Goal: Obtain resource: Obtain resource

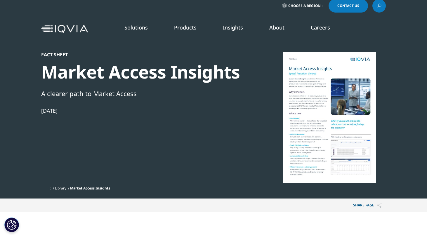
scroll to position [14, 0]
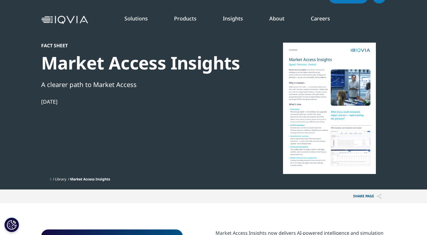
click at [328, 104] on div at bounding box center [329, 108] width 113 height 131
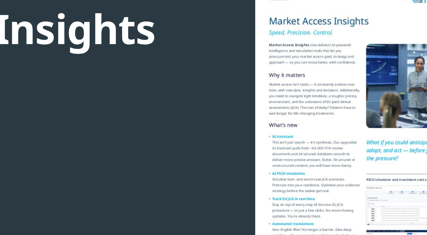
click at [235, 78] on div "Fact Sheet Market Access Insights A clearer path to Market Access Nov 07, 2023" at bounding box center [141, 108] width 200 height 131
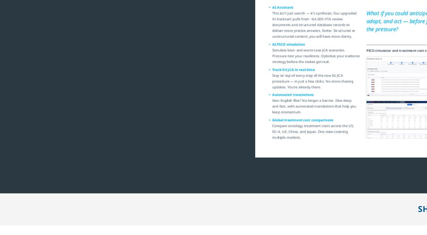
scroll to position [16, 0]
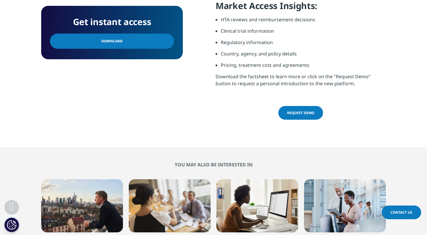
scroll to position [255, 0]
